Goal: Consume media (video, audio)

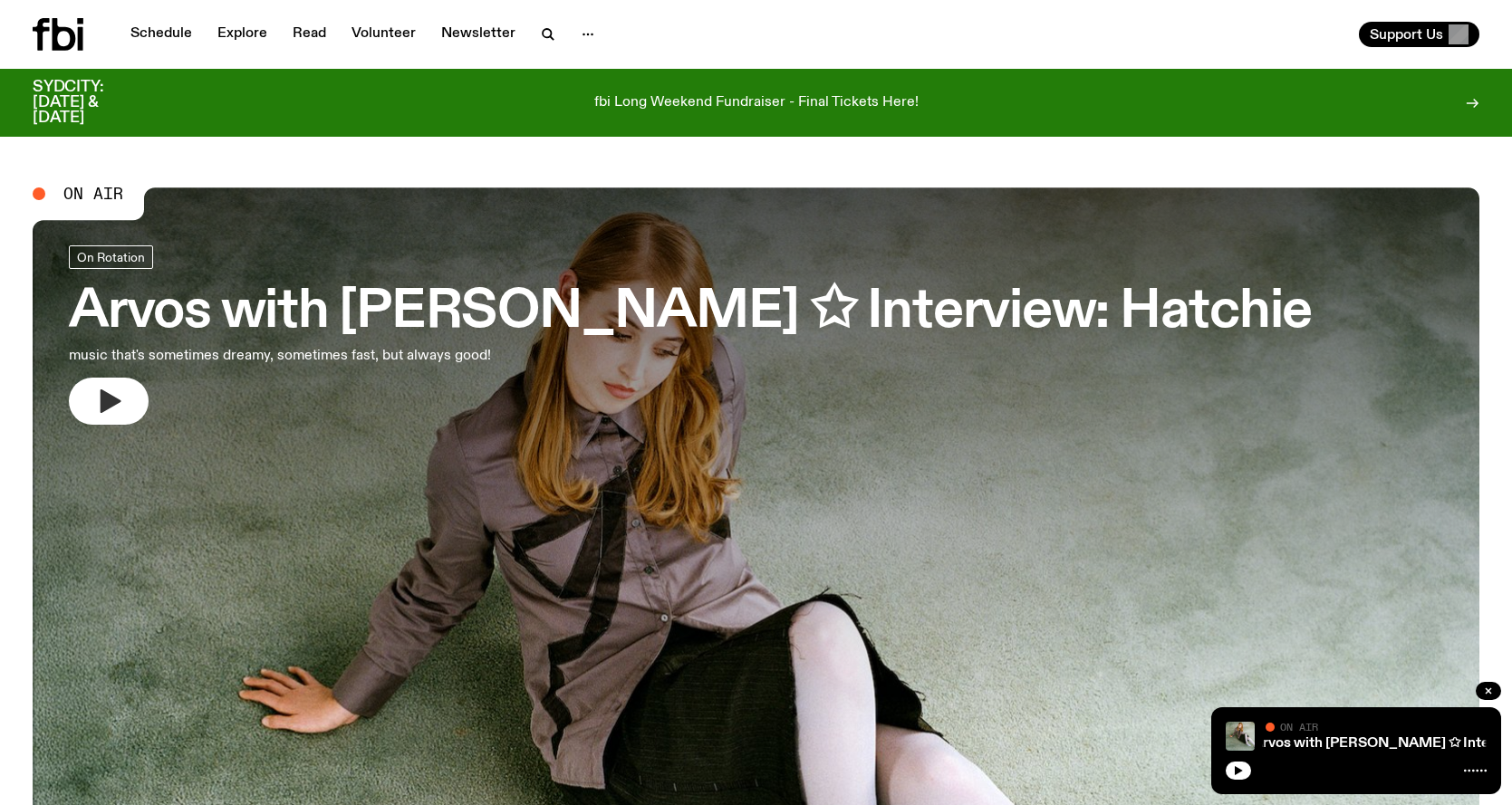
click at [110, 404] on icon "button" at bounding box center [111, 401] width 21 height 24
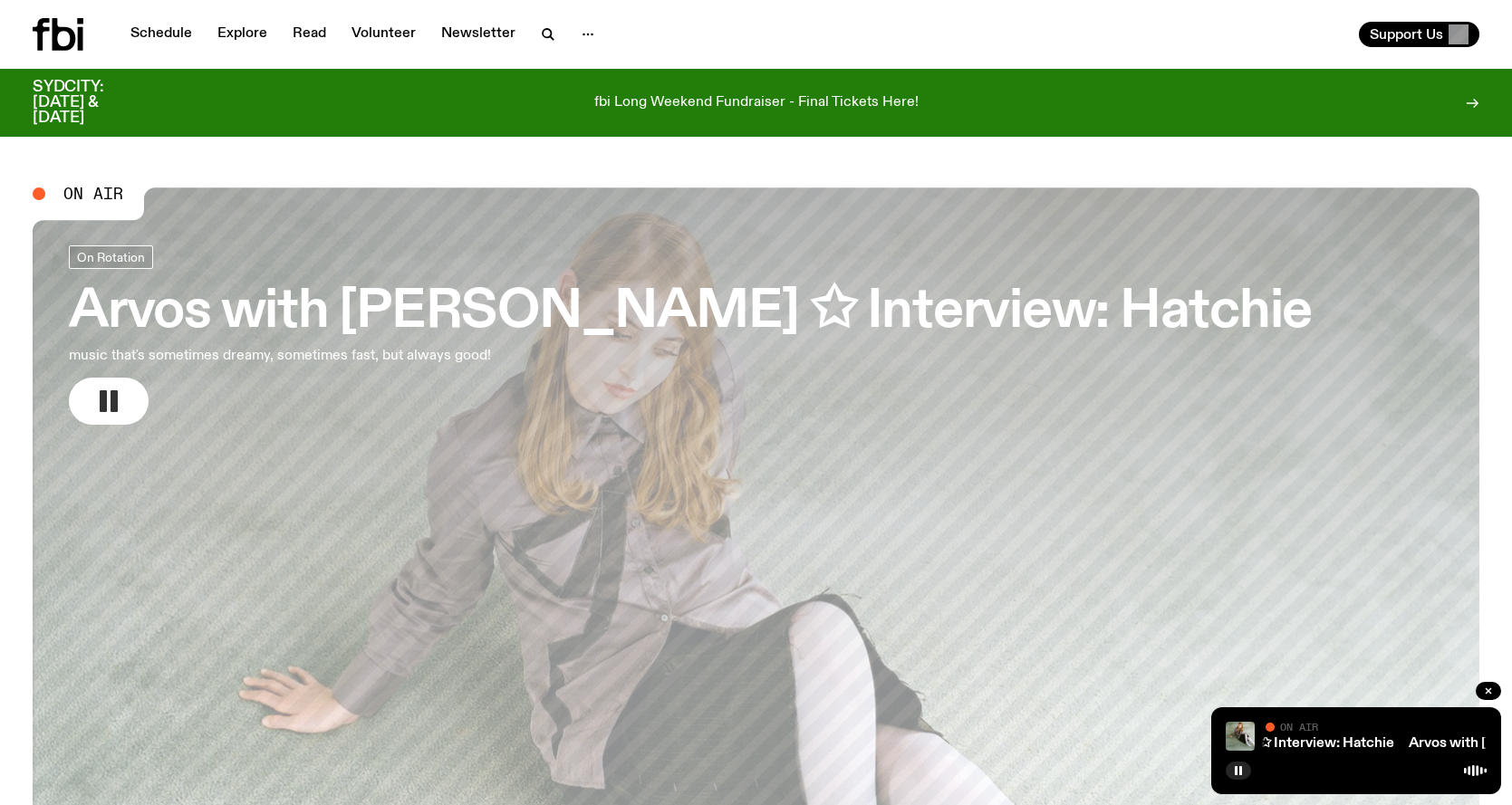
click at [534, 311] on h3 "Arvos with [PERSON_NAME] ✩ Interview: Hatchie" at bounding box center [690, 311] width 1244 height 50
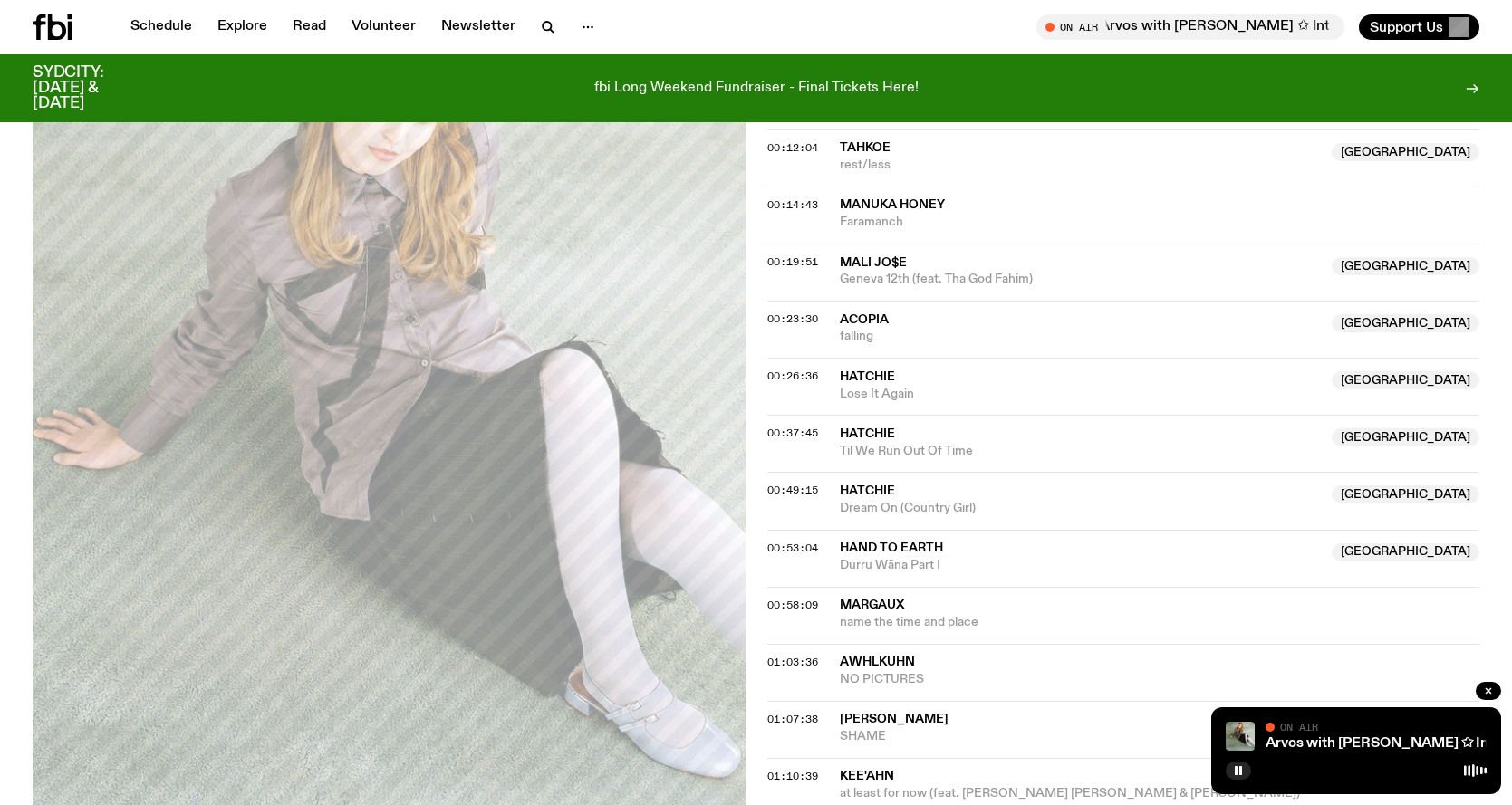
scroll to position [718, 0]
